Goal: Task Accomplishment & Management: Manage account settings

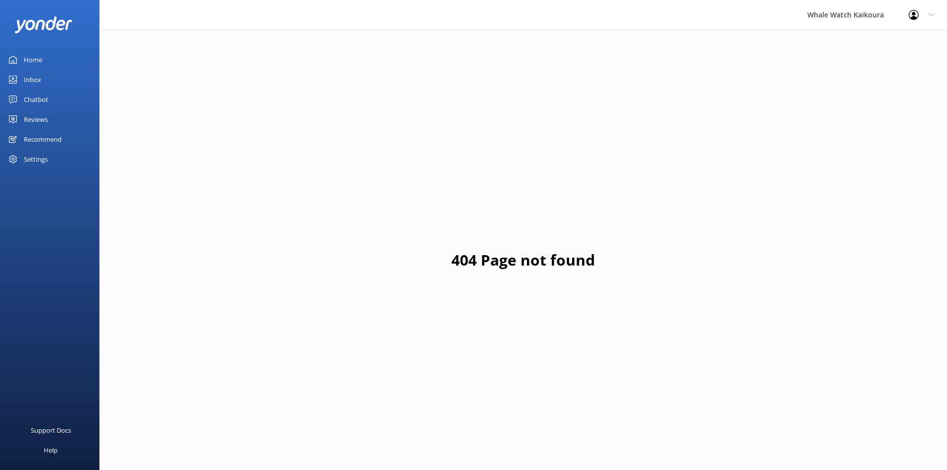
click at [61, 78] on link "Inbox" at bounding box center [49, 80] width 99 height 20
